Goal: Task Accomplishment & Management: Use online tool/utility

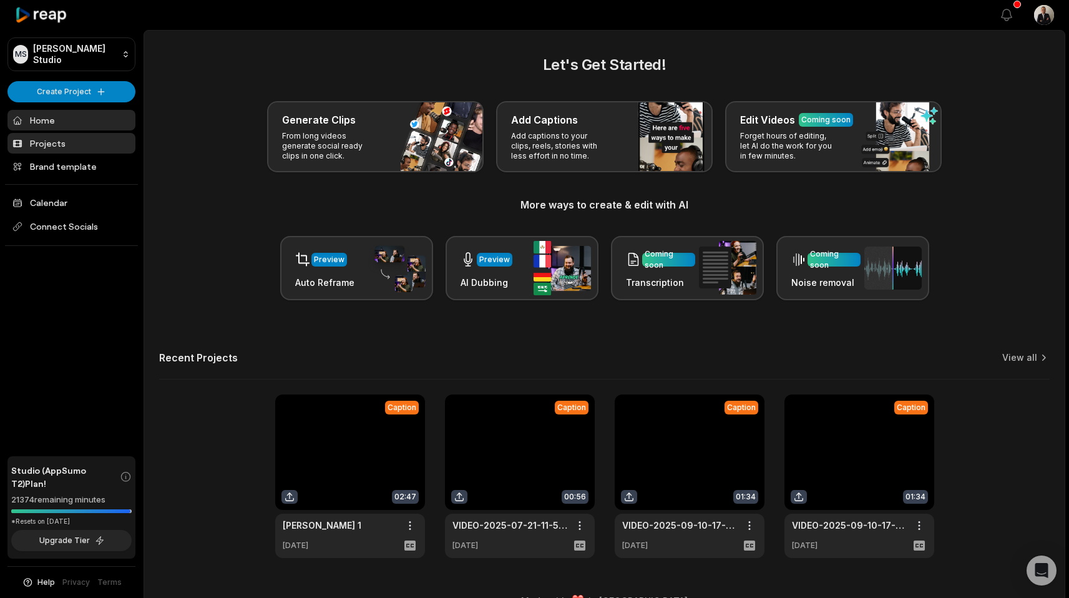
click at [58, 133] on link "Projects" at bounding box center [71, 143] width 128 height 21
click at [58, 93] on html "MS Melvin's Studio Create Project Home Projects Brand template Calendar Connect…" at bounding box center [534, 299] width 1069 height 598
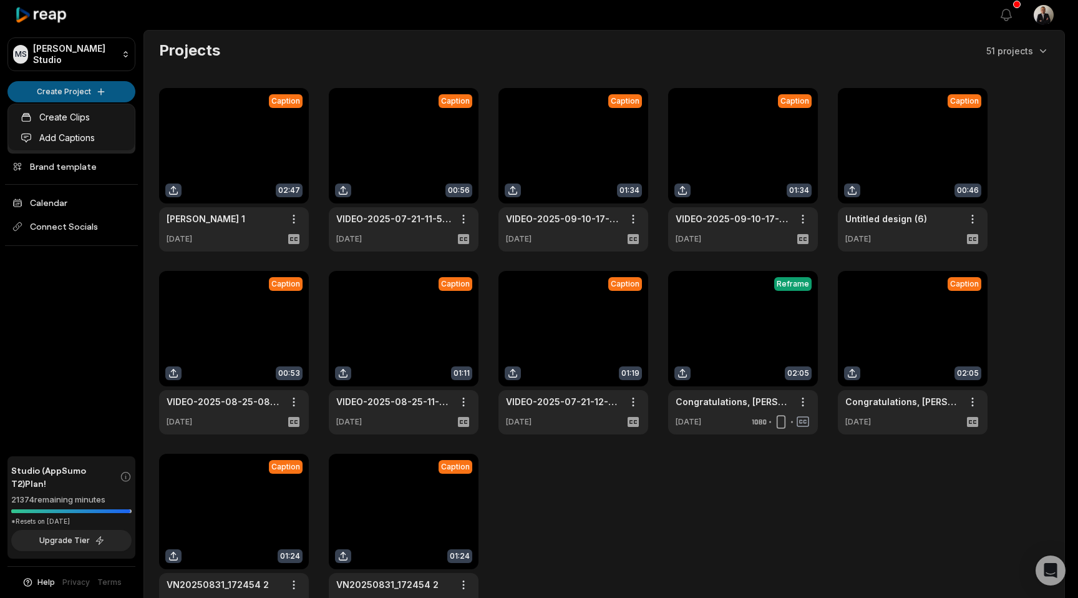
click at [65, 97] on html "MS Melvin's Studio Create Project Home Projects Brand template Calendar Connect…" at bounding box center [539, 299] width 1078 height 598
click at [59, 131] on link "Add Captions" at bounding box center [72, 137] width 122 height 21
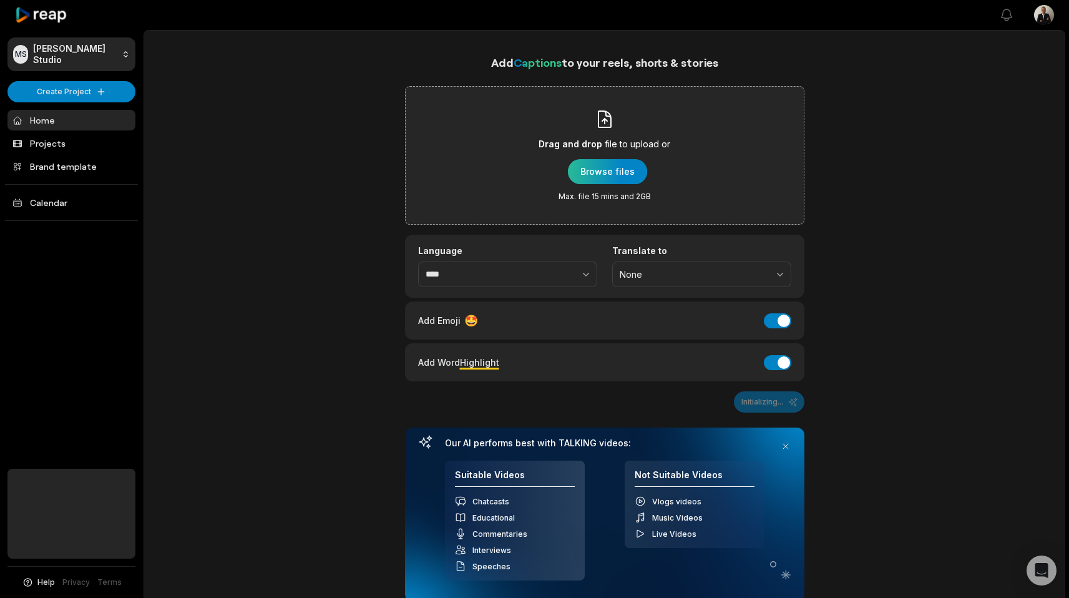
click at [601, 175] on div "button" at bounding box center [607, 171] width 79 height 25
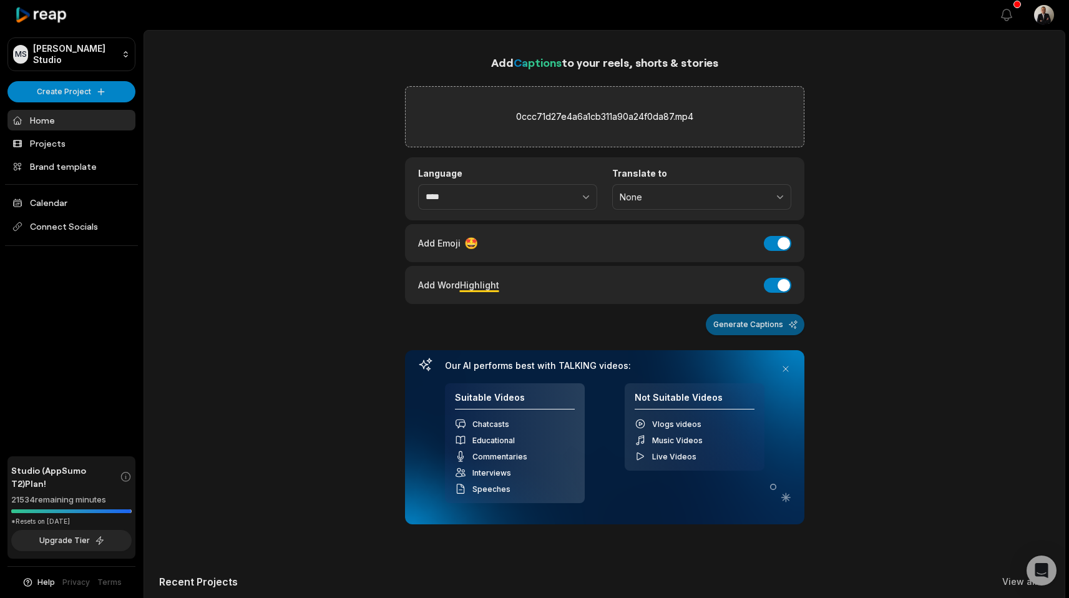
click at [717, 319] on button "Generate Captions" at bounding box center [755, 324] width 99 height 21
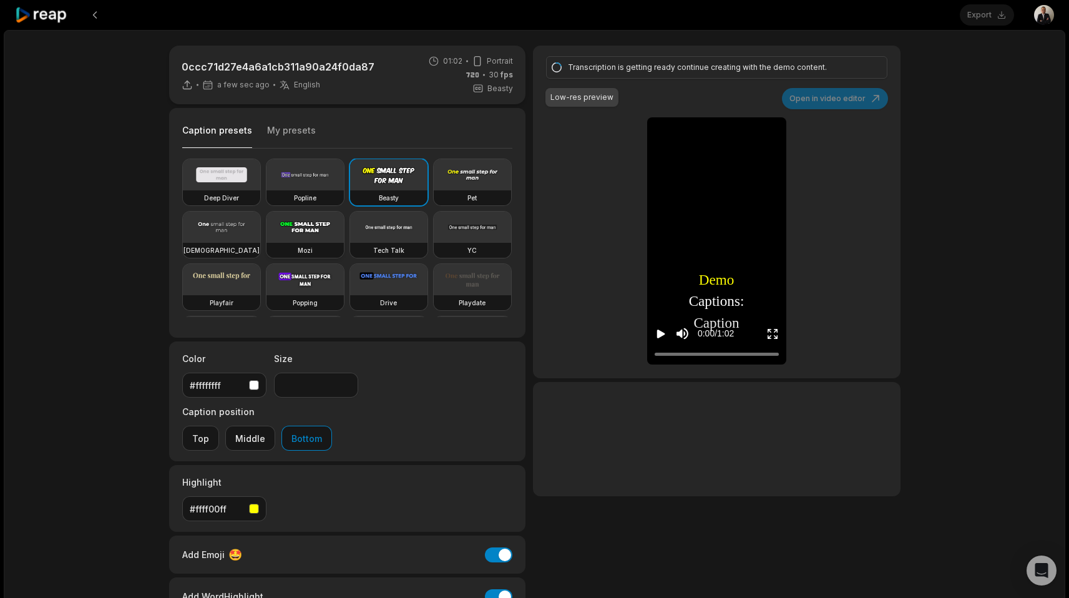
click at [344, 230] on video at bounding box center [304, 226] width 77 height 31
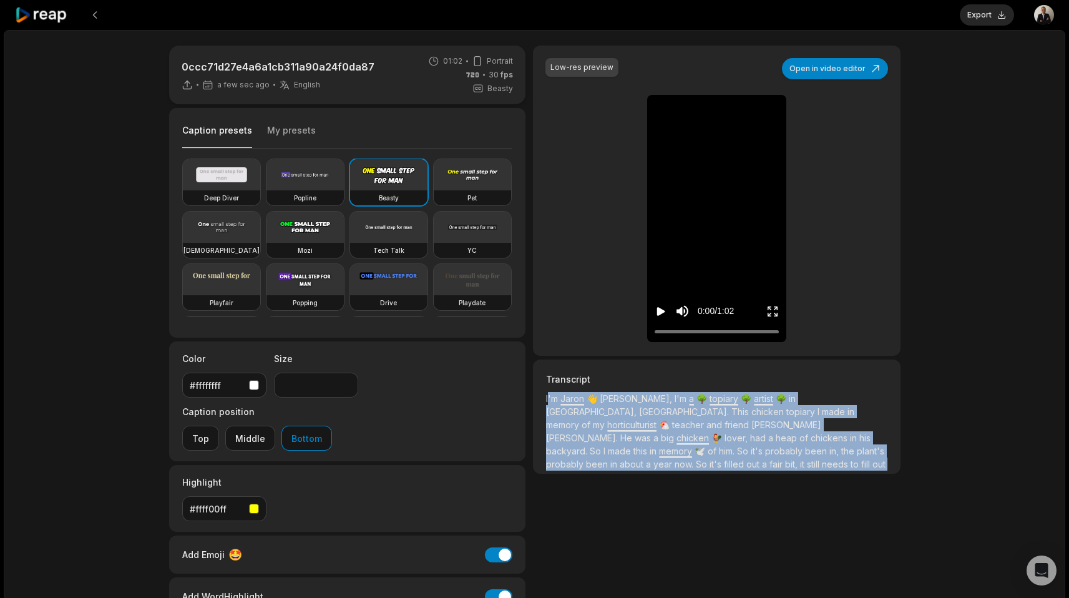
scroll to position [36, 0]
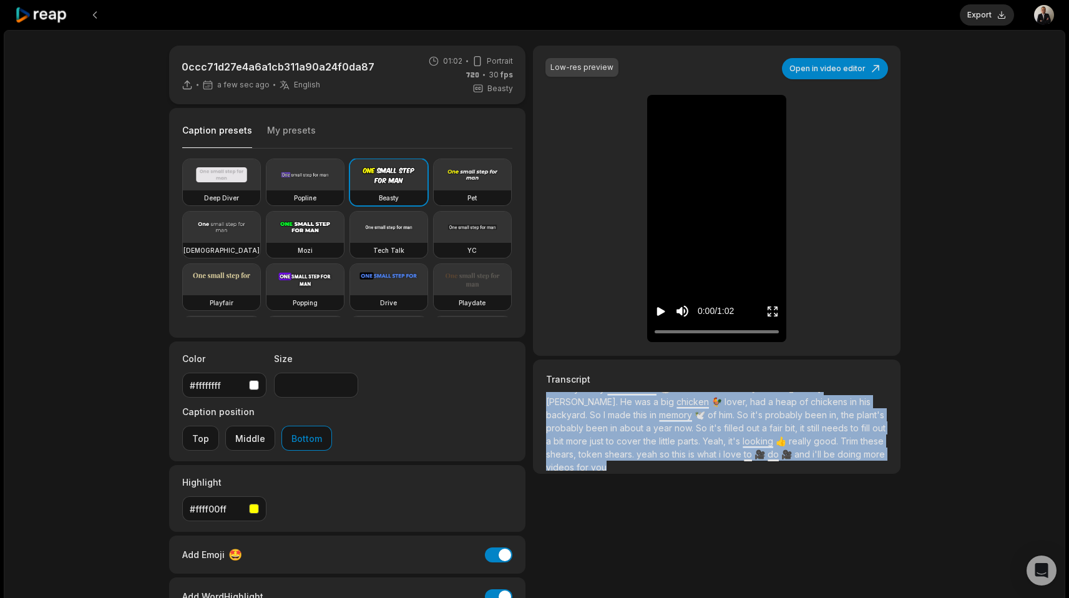
drag, startPoint x: 548, startPoint y: 402, endPoint x: 629, endPoint y: 480, distance: 112.1
click at [629, 480] on div "Low-res preview Open in video editor 👋 I'm I'm [PERSON_NAME] [PERSON_NAME], [PE…" at bounding box center [716, 345] width 367 height 598
click at [660, 463] on p "I'm [PERSON_NAME] 👋 [PERSON_NAME], I'm a 🌳 topiary 🌳 artist 🌳 in [GEOGRAPHIC_DA…" at bounding box center [716, 431] width 341 height 79
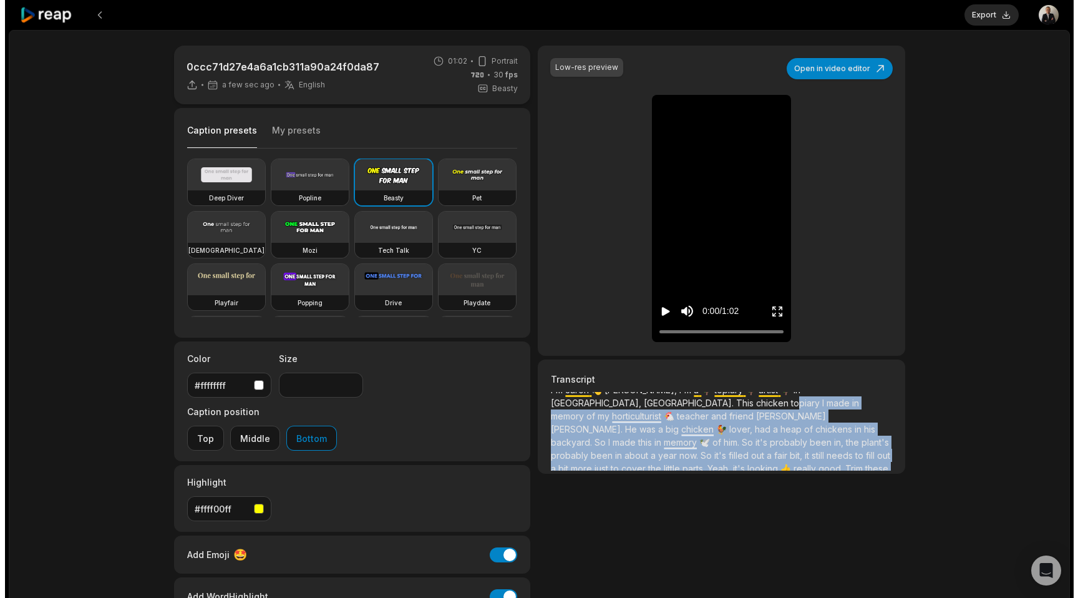
scroll to position [0, 0]
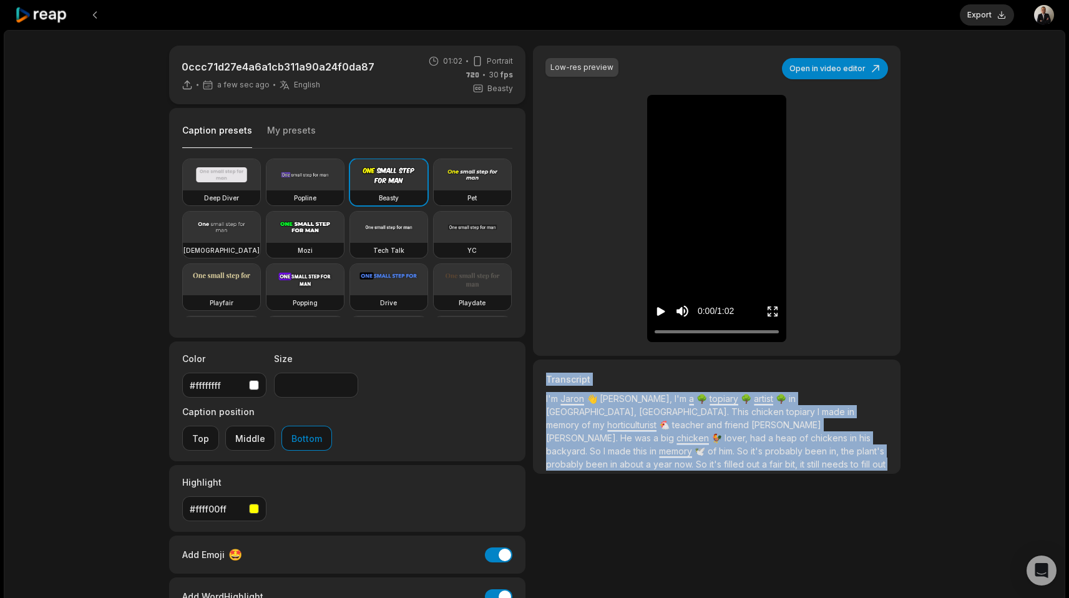
drag, startPoint x: 682, startPoint y: 454, endPoint x: 533, endPoint y: 384, distance: 165.2
click at [533, 384] on div "Transcript I'm [PERSON_NAME] 👋 [PERSON_NAME], I'm a 🌳 topiary 🌳 artist 🌳 in [GE…" at bounding box center [716, 416] width 367 height 114
click at [654, 311] on icon "Play video" at bounding box center [660, 311] width 12 height 12
click at [344, 220] on video at bounding box center [304, 226] width 77 height 31
type input "**"
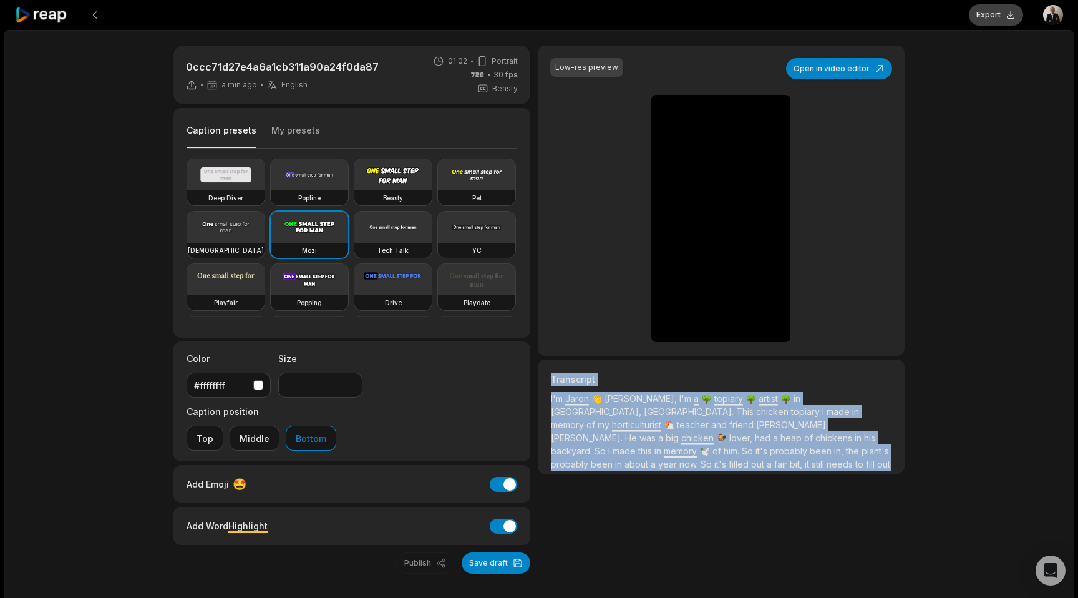
click at [996, 21] on button "Export" at bounding box center [996, 14] width 54 height 21
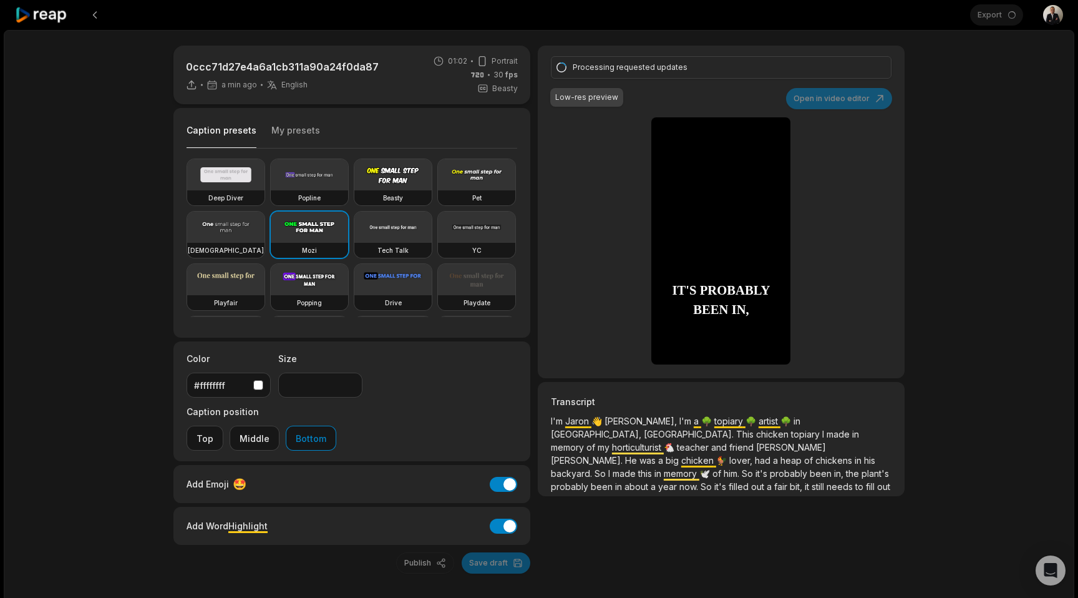
click at [988, 40] on div "0ccc71d27e4a6a1cb311a90a24f0da87 a min ago English en 01:02 Portrait 30 fps Bea…" at bounding box center [539, 334] width 1070 height 608
click at [667, 335] on icon "Play video" at bounding box center [665, 334] width 12 height 12
click at [612, 442] on span "my" at bounding box center [605, 447] width 14 height 11
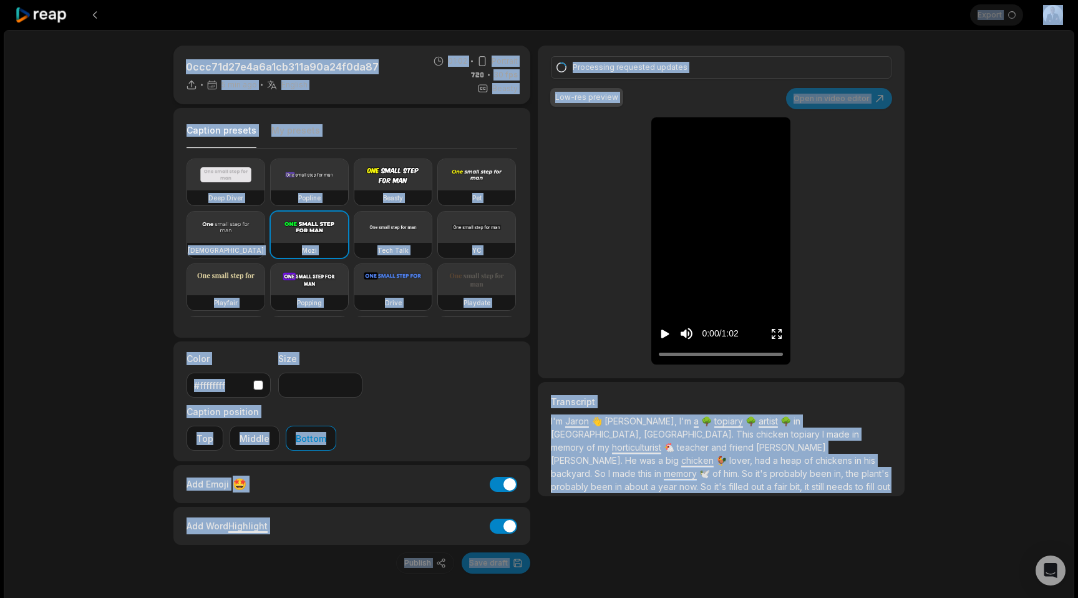
click at [756, 445] on span "[PERSON_NAME]" at bounding box center [791, 447] width 70 height 11
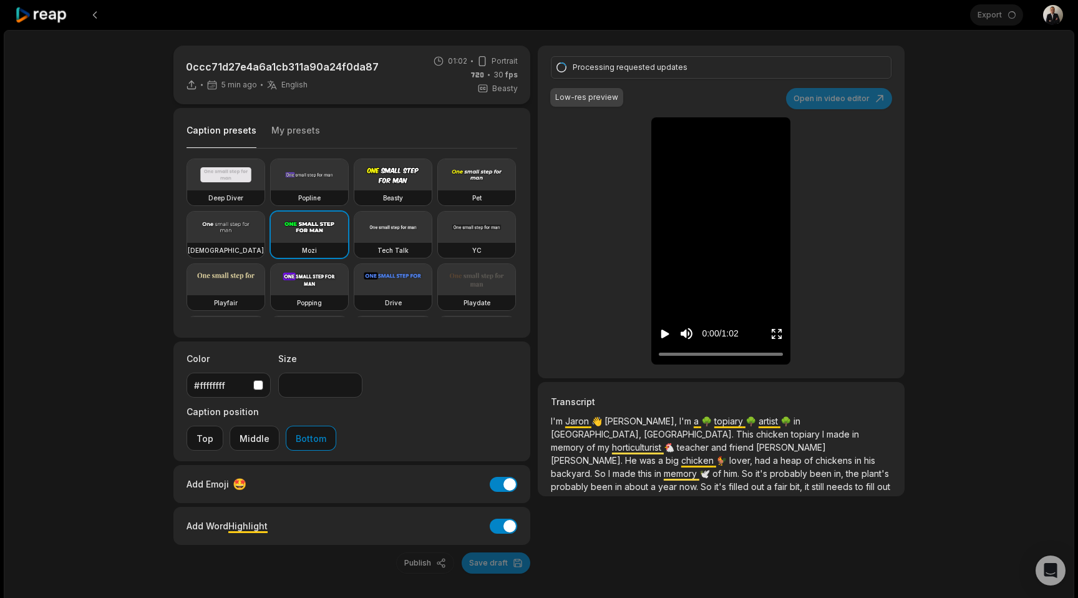
click at [756, 445] on span "[PERSON_NAME]" at bounding box center [791, 447] width 70 height 11
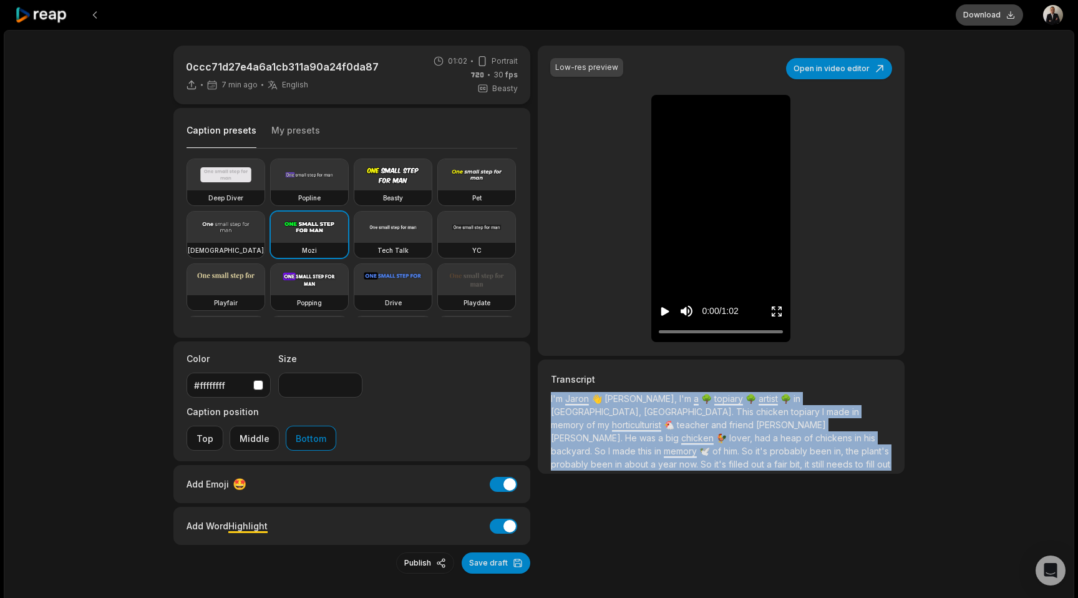
click at [968, 19] on button "Download" at bounding box center [989, 14] width 67 height 21
